Goal: Use online tool/utility: Utilize a website feature to perform a specific function

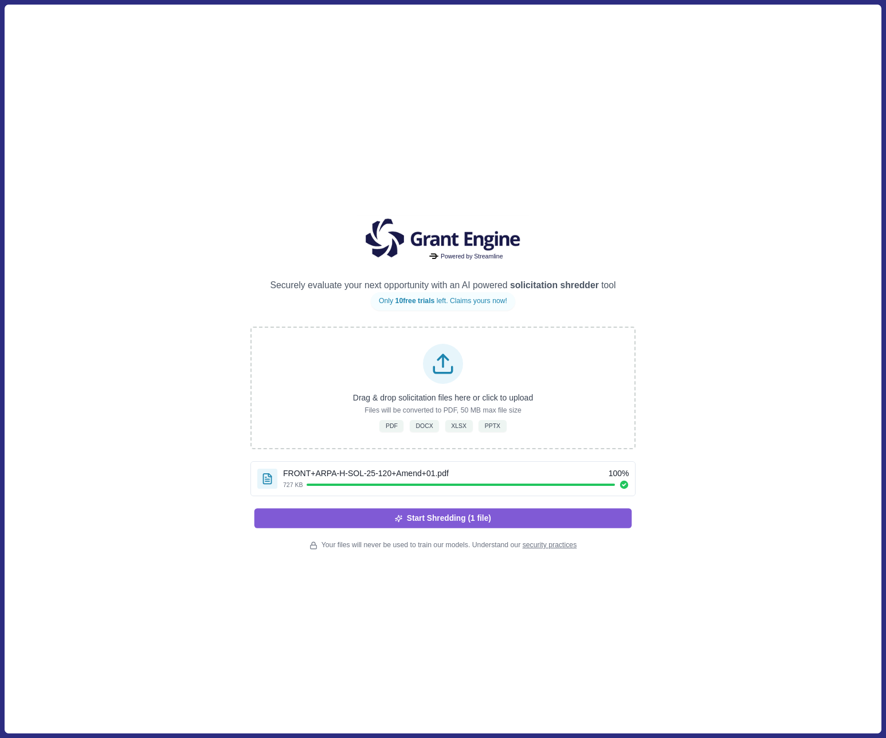
click at [437, 526] on button "Start Shredding (1 file)" at bounding box center [443, 517] width 378 height 19
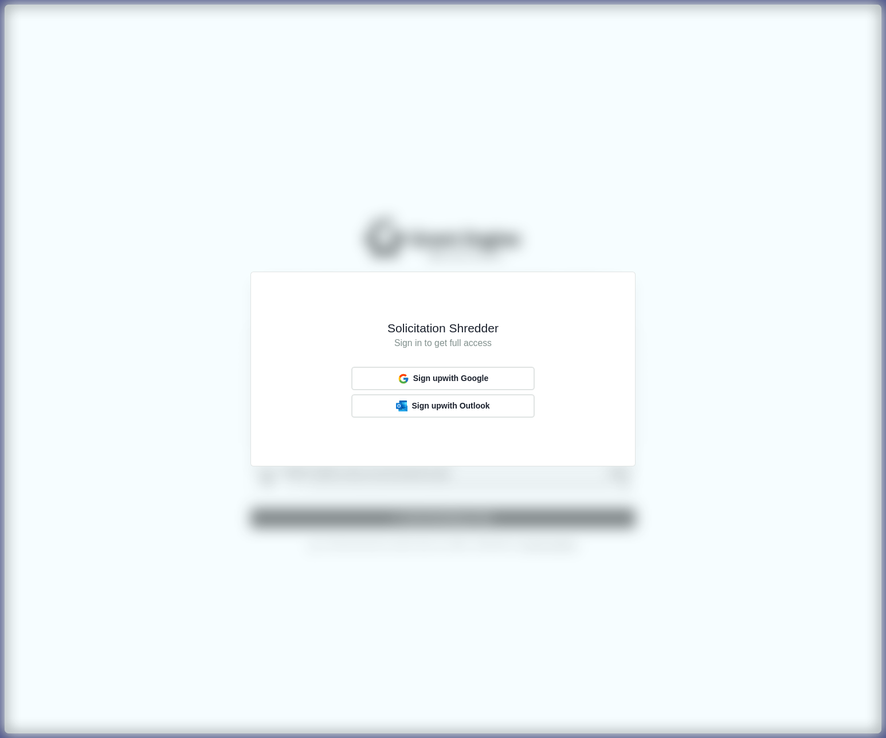
click at [720, 243] on div "Solicitation Shredder Sign in to get full access Sign up with Google Sign up wi…" at bounding box center [443, 369] width 886 height 738
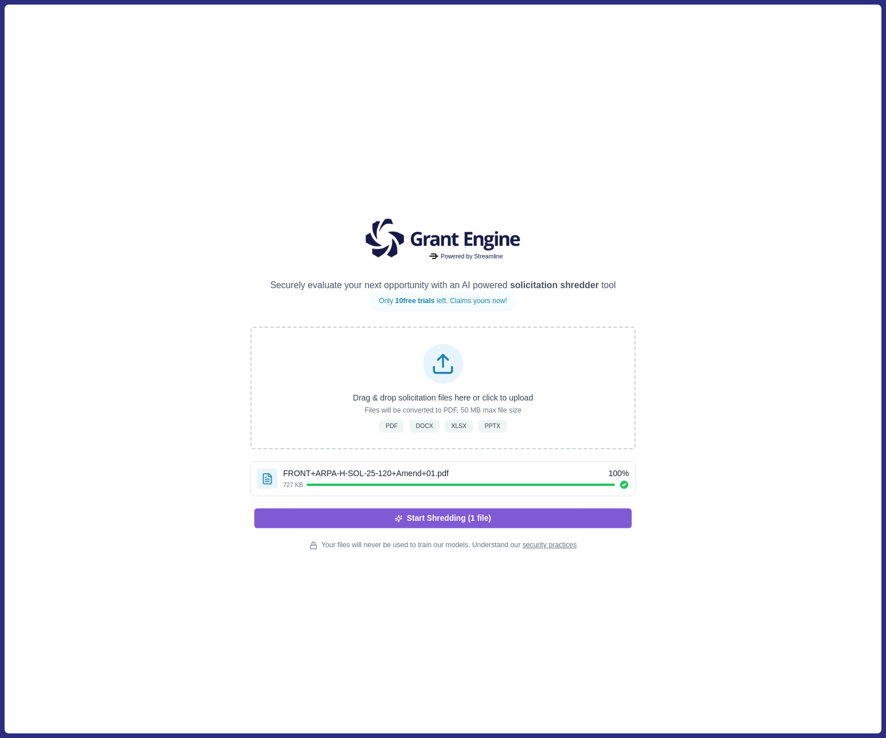
click at [449, 515] on button "Start Shredding (1 file)" at bounding box center [443, 517] width 378 height 19
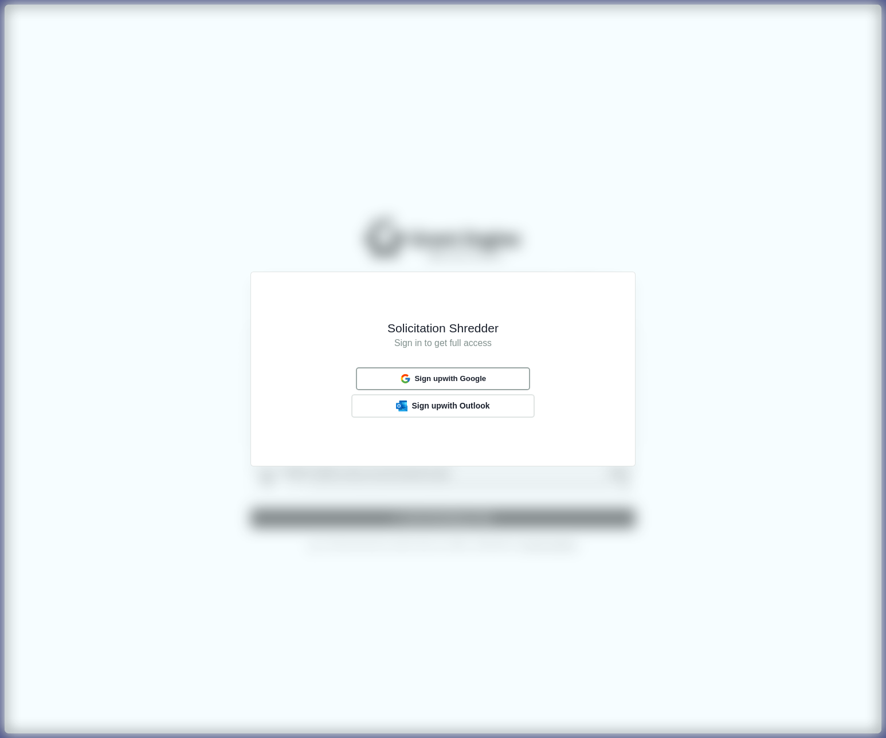
click at [475, 383] on span "Sign up with Google" at bounding box center [450, 378] width 72 height 9
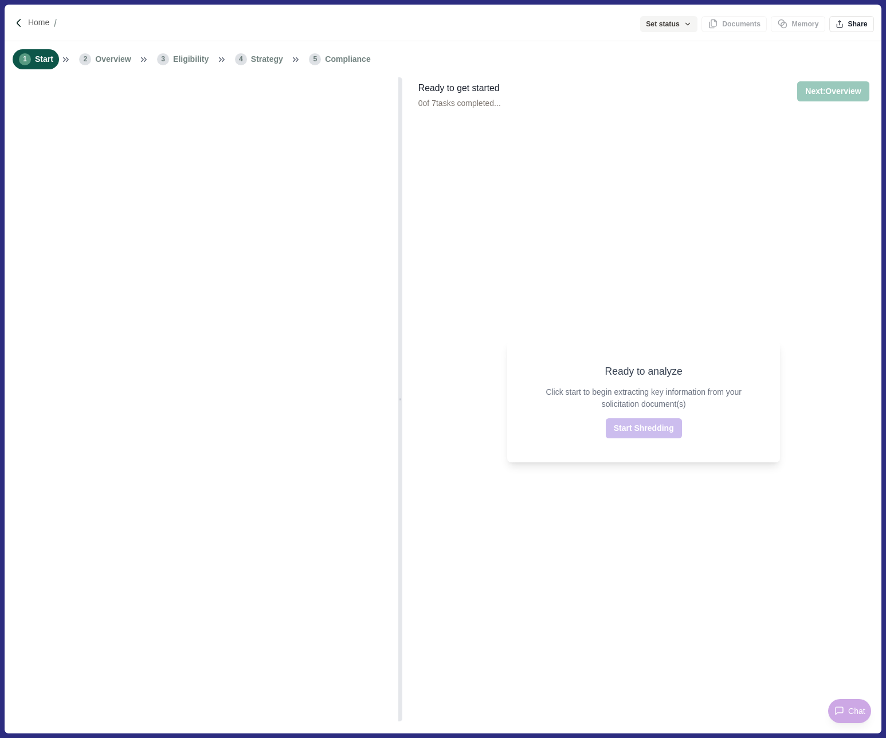
type input "**********"
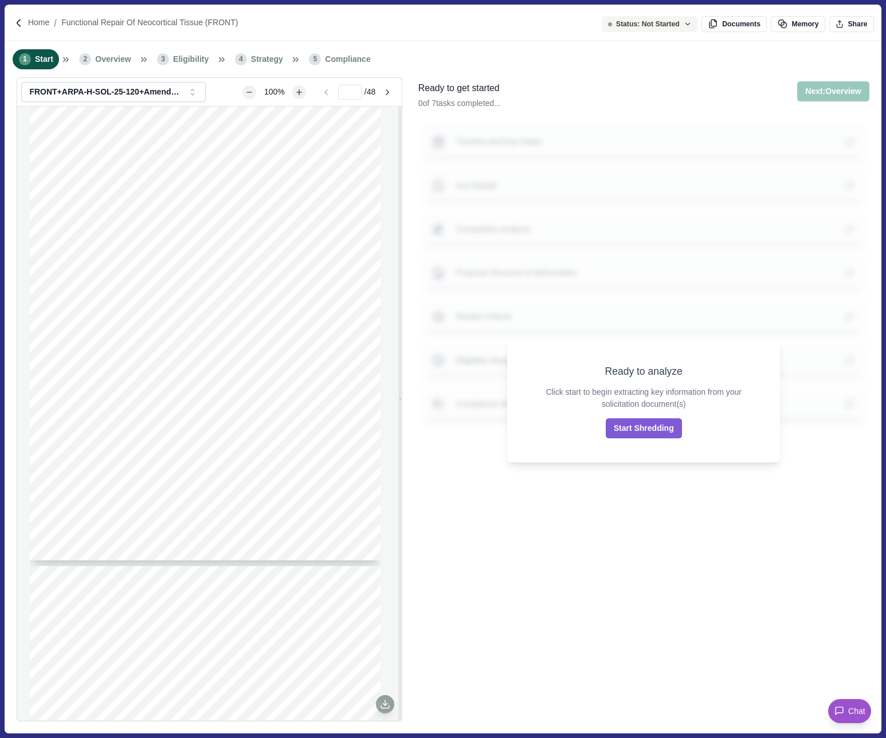
click at [660, 418] on div "Ready to analyze Click start to begin extracting key information from your soli…" at bounding box center [643, 401] width 273 height 123
click at [653, 428] on button "Start Shredding" at bounding box center [644, 428] width 76 height 20
